Goal: Task Accomplishment & Management: Manage account settings

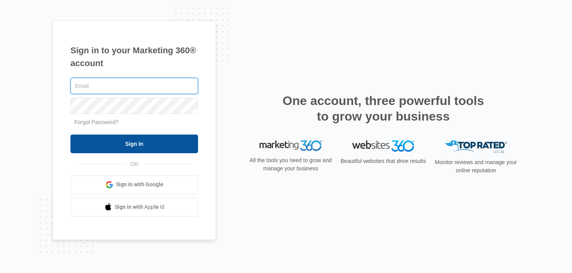
type input "david.korecki@madwire.com"
click at [116, 151] on input "Sign In" at bounding box center [134, 144] width 128 height 19
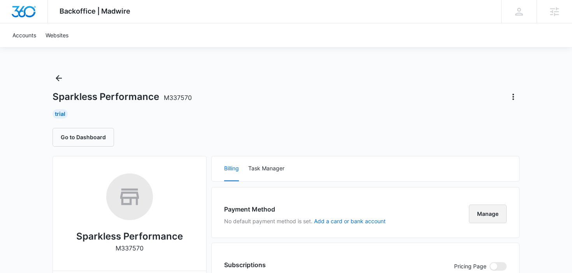
click at [482, 212] on button "Manage" at bounding box center [488, 214] width 38 height 19
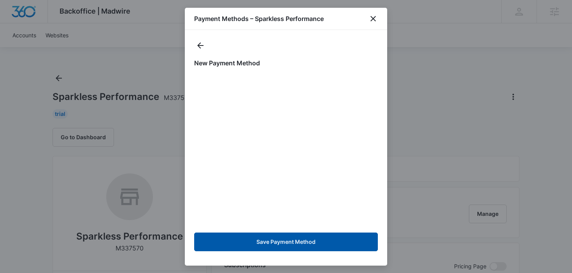
click at [280, 245] on button "Save Payment Method" at bounding box center [286, 242] width 184 height 19
